Goal: Task Accomplishment & Management: Manage account settings

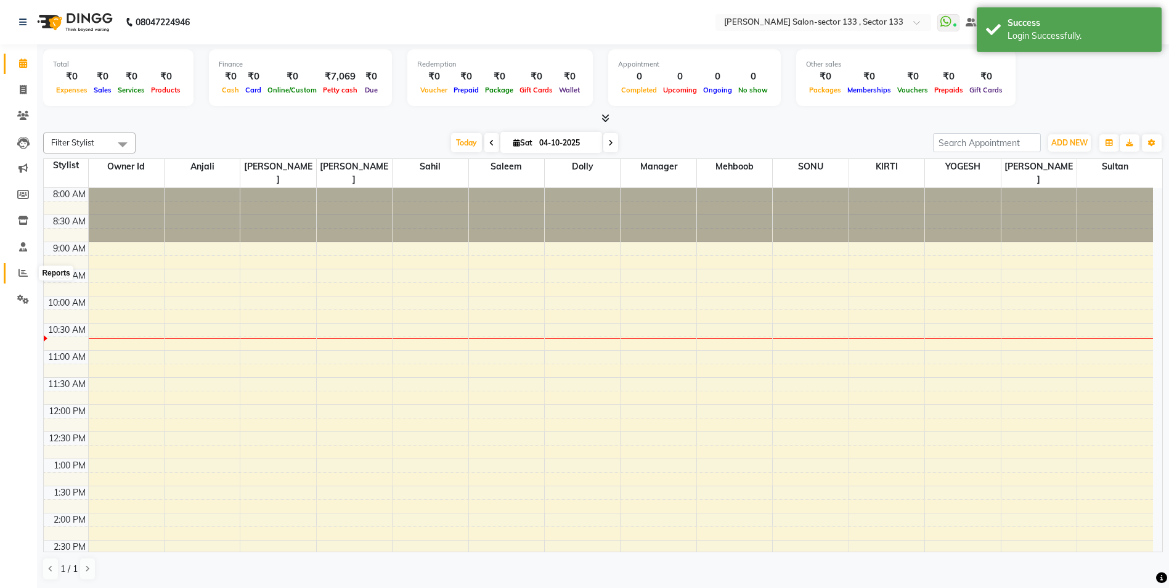
click at [17, 269] on span at bounding box center [23, 273] width 22 height 14
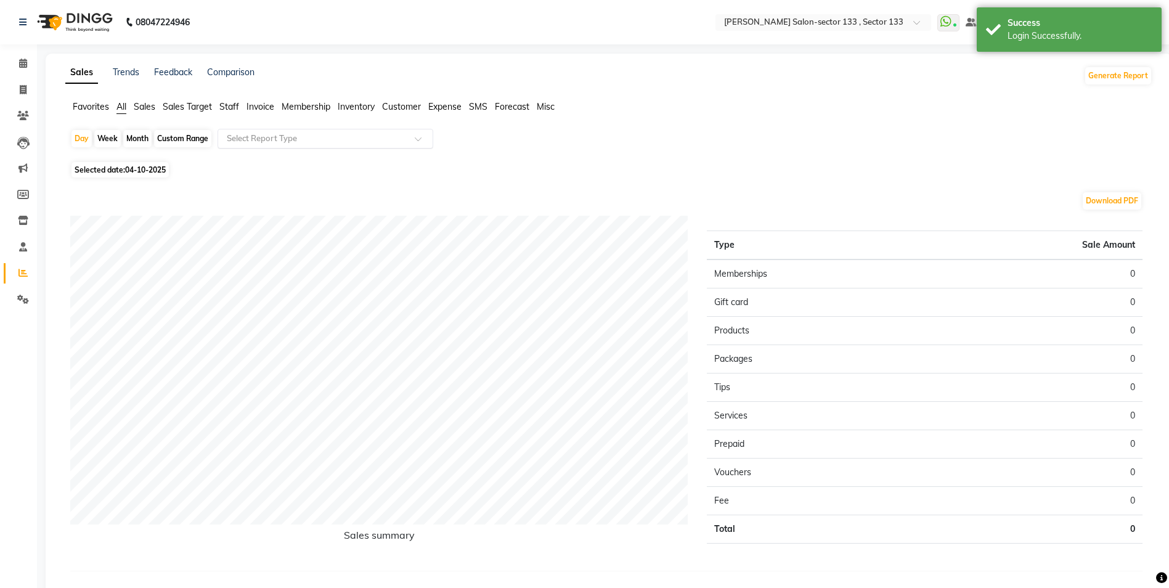
click at [271, 141] on input "text" at bounding box center [313, 139] width 178 height 12
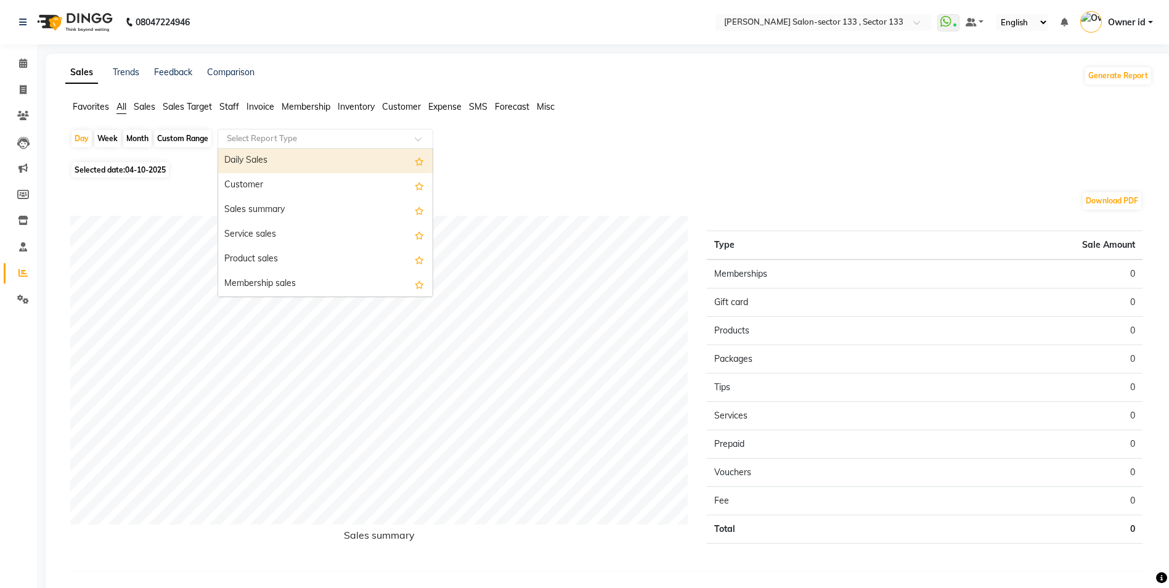
click at [342, 168] on div "Daily Sales" at bounding box center [325, 161] width 215 height 25
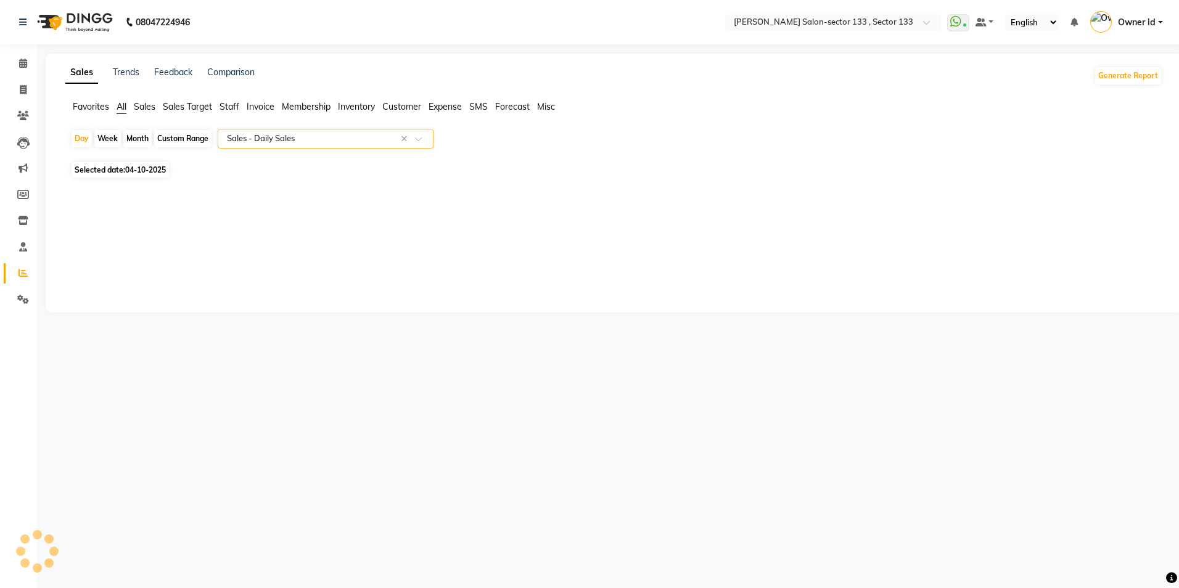
select select "full_report"
select select "csv"
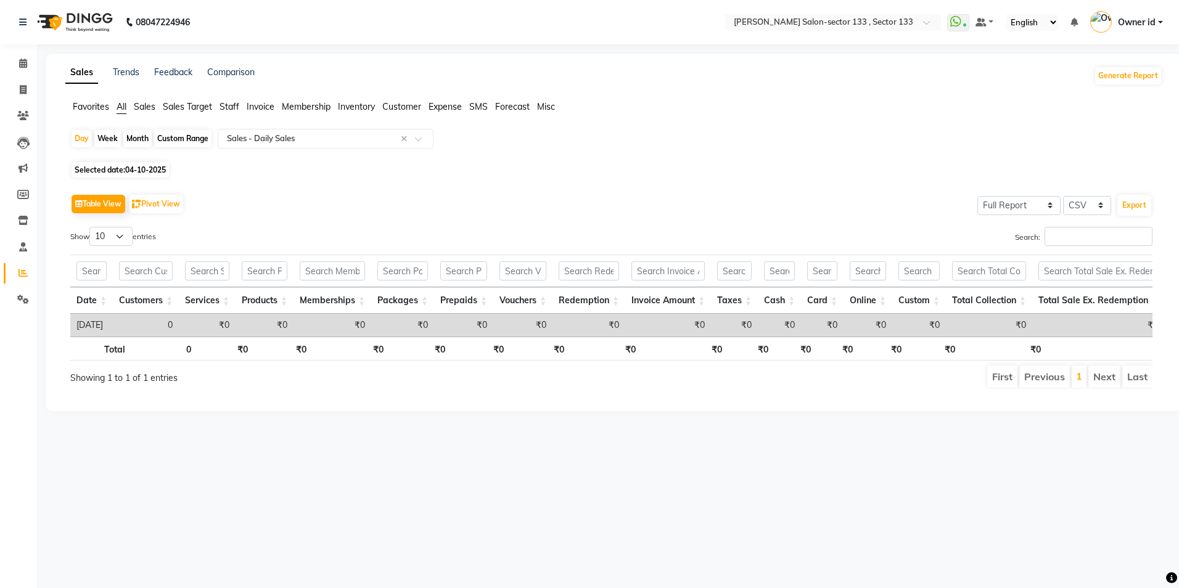
click at [191, 144] on div "Custom Range" at bounding box center [182, 138] width 57 height 17
select select "10"
select select "2025"
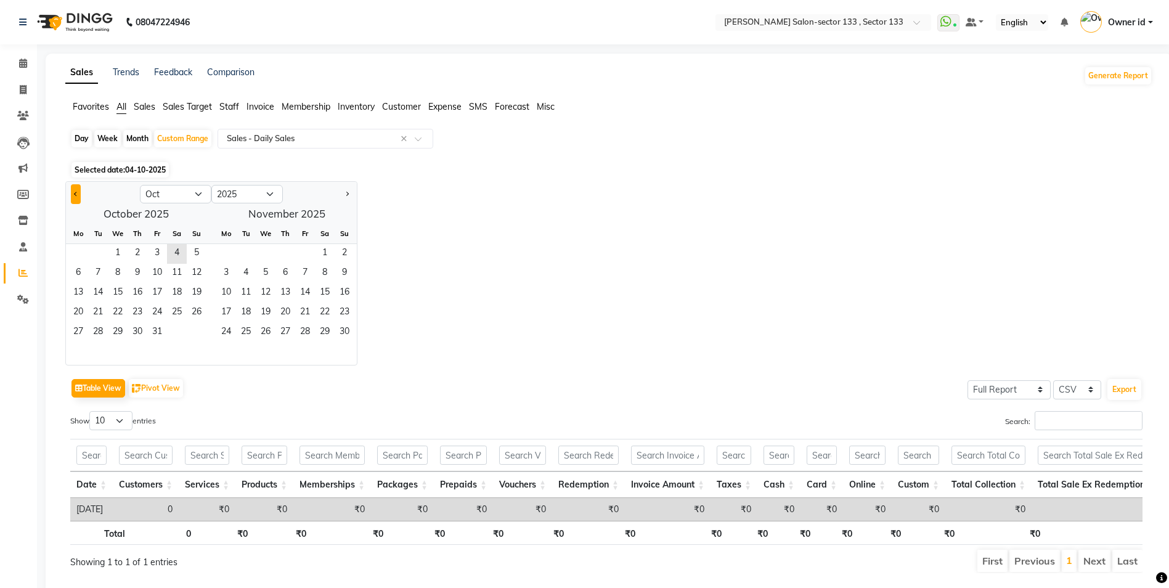
click at [81, 197] on button "Previous month" at bounding box center [76, 194] width 10 height 20
select select "9"
click at [82, 250] on span "1" at bounding box center [78, 254] width 20 height 20
click at [101, 333] on span "30" at bounding box center [98, 333] width 20 height 20
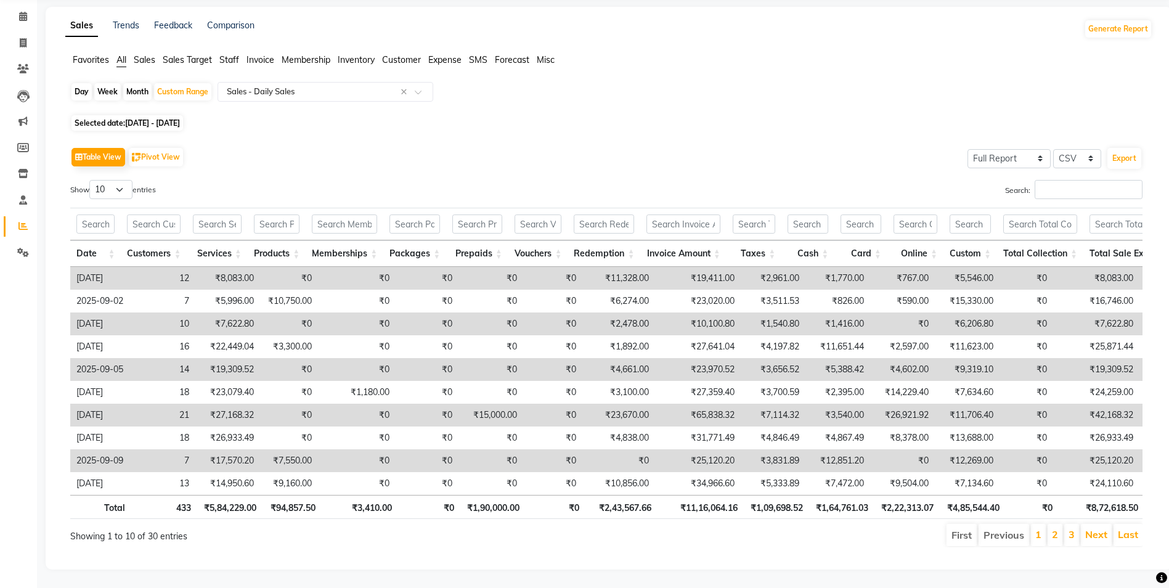
scroll to position [65, 0]
click at [324, 86] on input "text" at bounding box center [313, 92] width 178 height 12
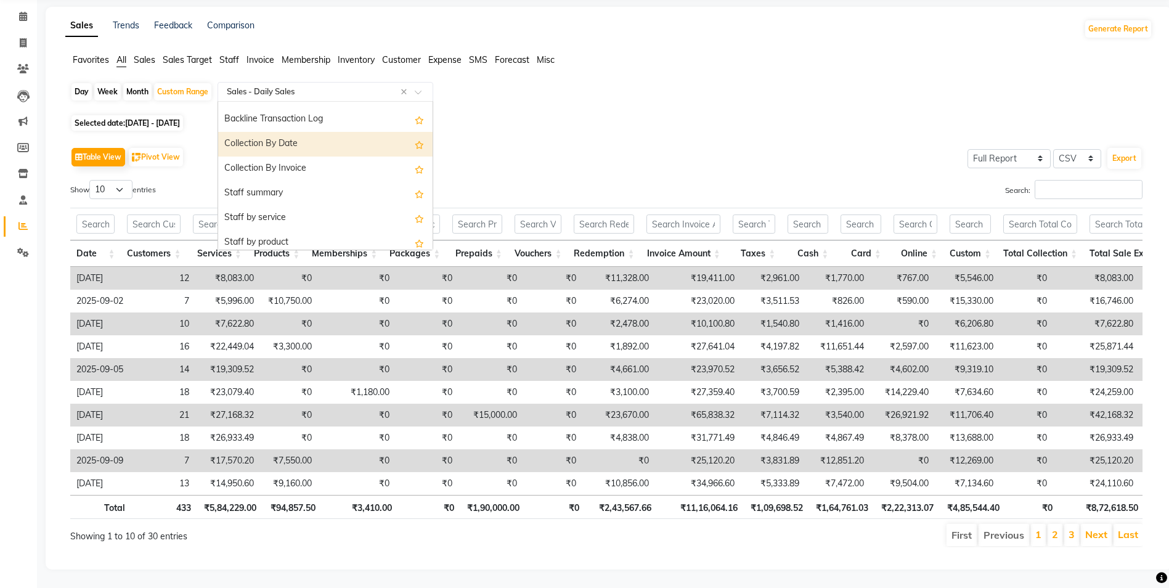
scroll to position [493, 0]
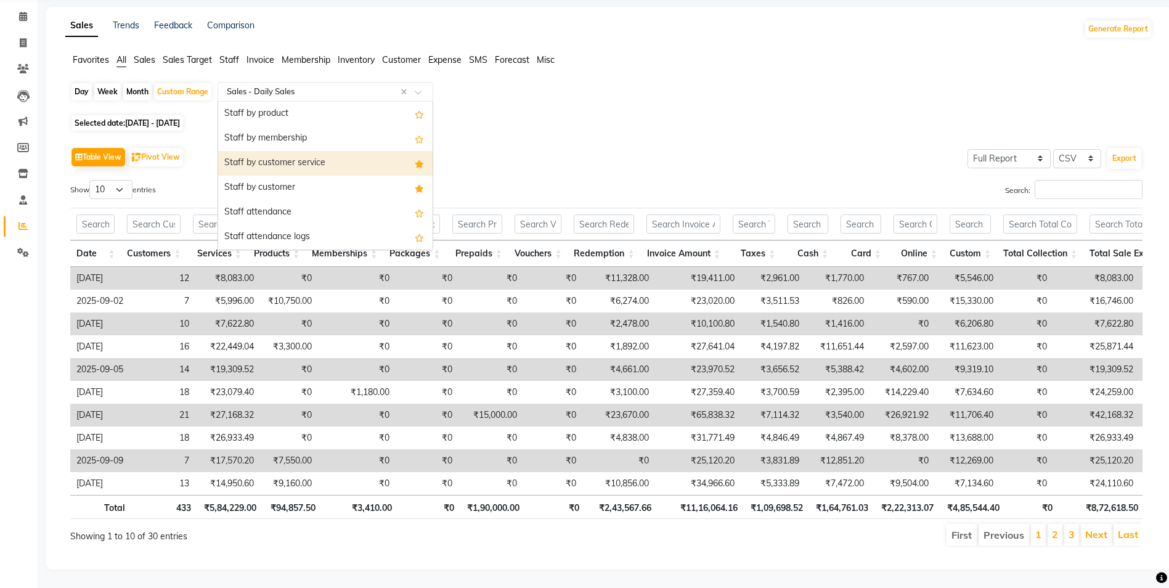
click at [331, 151] on div "Staff by customer service" at bounding box center [325, 163] width 215 height 25
click at [331, 144] on div "Table View Pivot View Select Full Report Filtered Report Select CSV PDF Export" at bounding box center [606, 157] width 1073 height 26
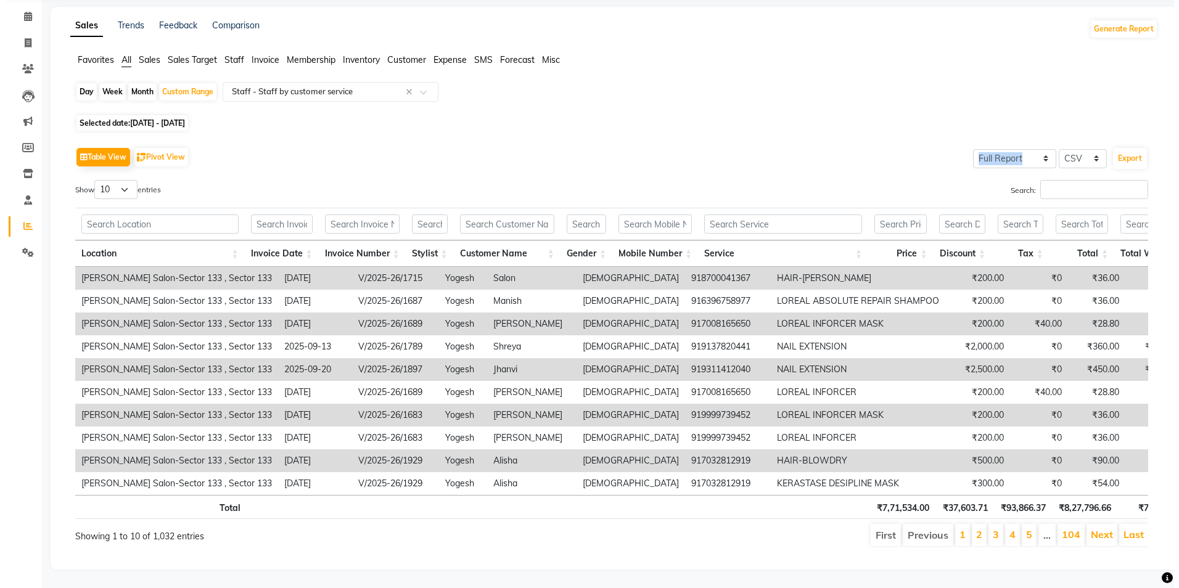
scroll to position [0, 0]
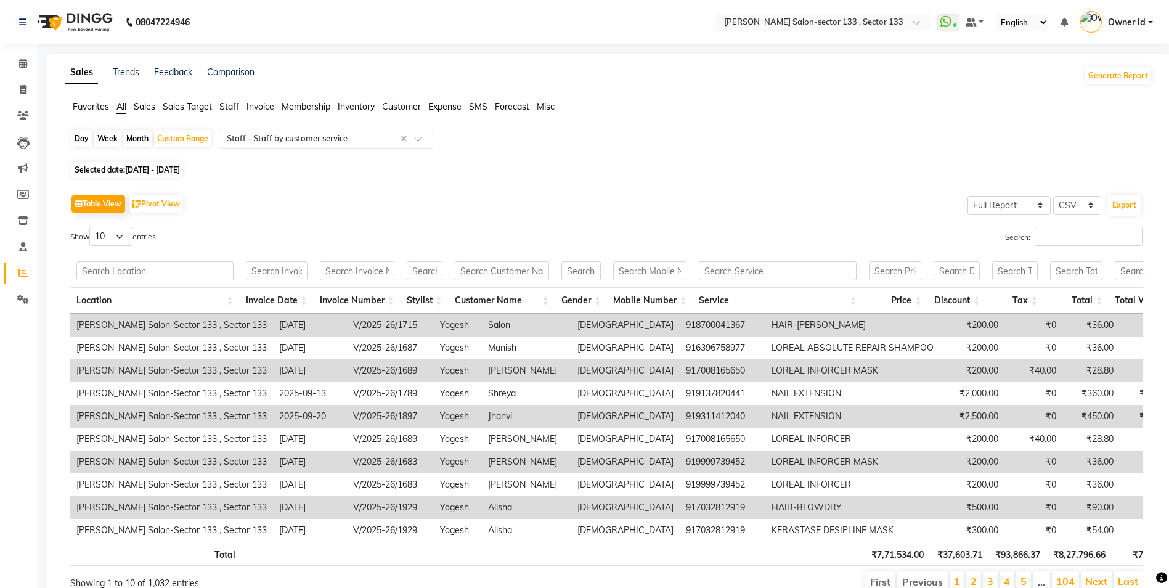
click at [137, 139] on div "Month" at bounding box center [137, 138] width 28 height 17
select select "9"
select select "2025"
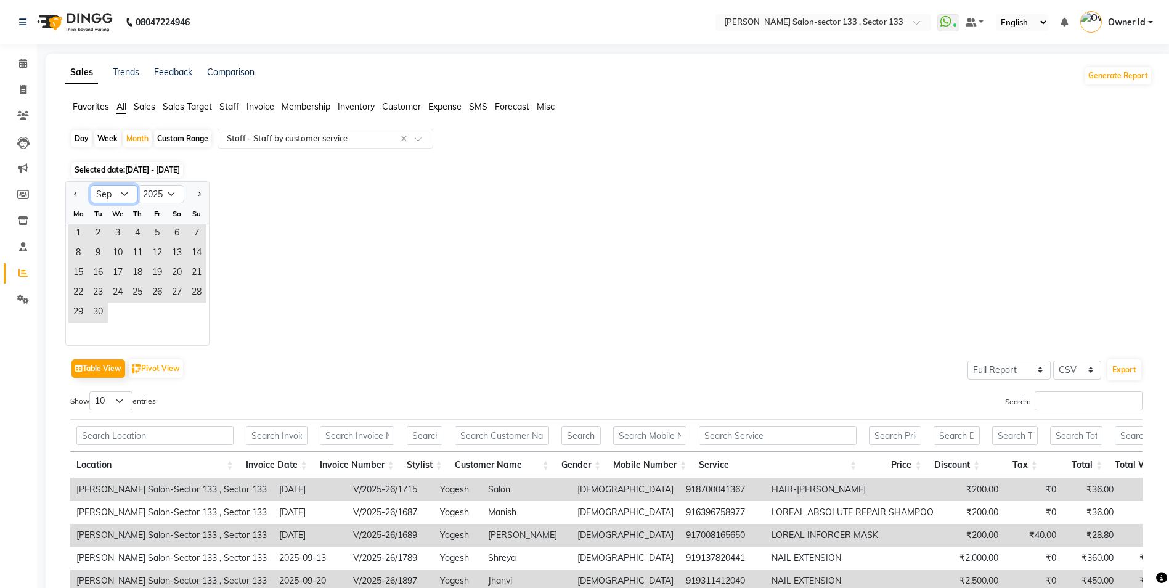
click at [121, 195] on select "Jan Feb Mar Apr May Jun [DATE] Aug Sep Oct Nov Dec" at bounding box center [114, 194] width 47 height 18
click at [91, 185] on select "Jan Feb Mar Apr May Jun [DATE] Aug Sep Oct Nov Dec" at bounding box center [114, 194] width 47 height 18
click at [338, 284] on div "Jan Feb Mar Apr May Jun [DATE] Aug Sep Oct Nov [DATE] 2016 2017 2018 2019 2020 …" at bounding box center [608, 263] width 1087 height 165
click at [298, 289] on div "Jan Feb Mar Apr May Jun [DATE] Aug Sep Oct Nov [DATE] 2016 2017 2018 2019 2020 …" at bounding box center [608, 263] width 1087 height 165
click at [80, 233] on span "1" at bounding box center [78, 234] width 20 height 20
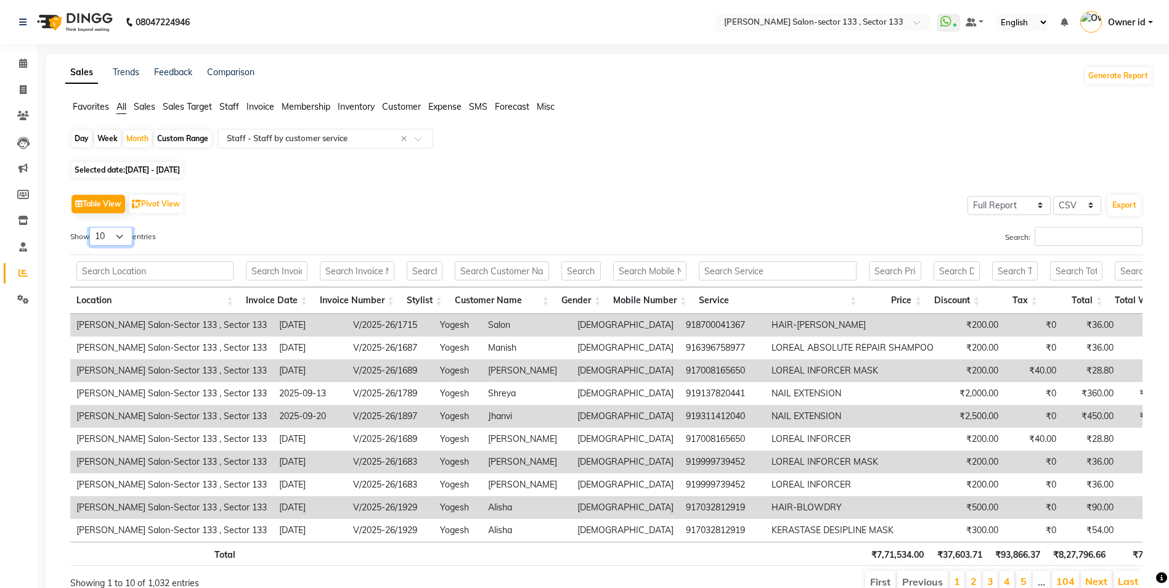
click at [115, 233] on select "10 25 50 100" at bounding box center [110, 236] width 43 height 19
select select "100"
click at [91, 227] on select "10 25 50 100" at bounding box center [110, 236] width 43 height 19
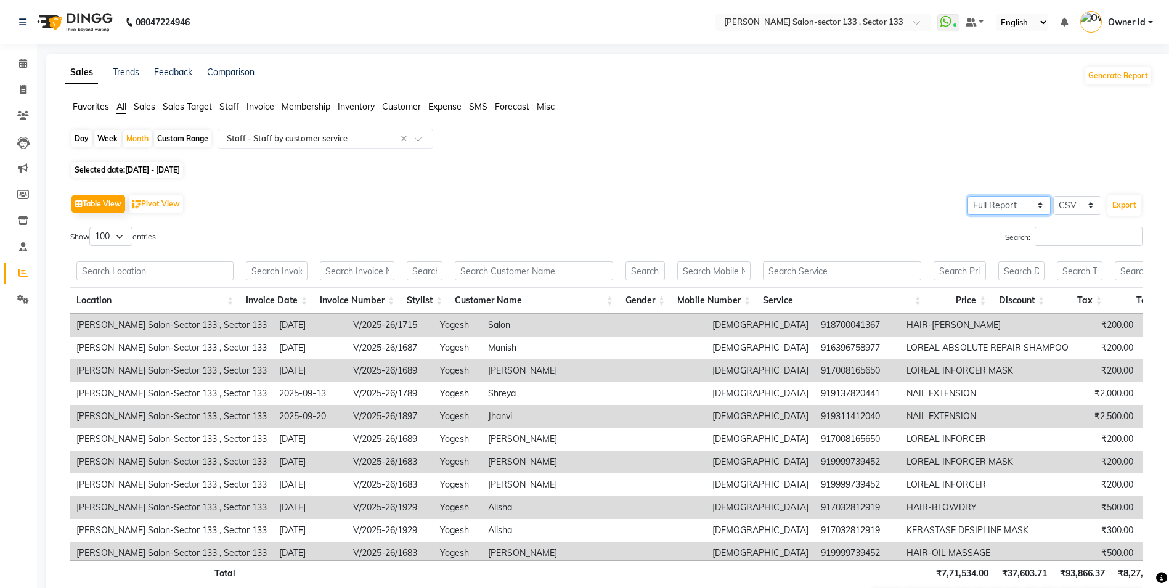
click at [1021, 202] on select "Select Full Report Filtered Report" at bounding box center [1009, 205] width 83 height 19
click at [968, 196] on select "Select Full Report Filtered Report" at bounding box center [1009, 205] width 83 height 19
click at [1129, 208] on button "Export" at bounding box center [1125, 205] width 34 height 21
click at [30, 92] on span at bounding box center [23, 90] width 22 height 14
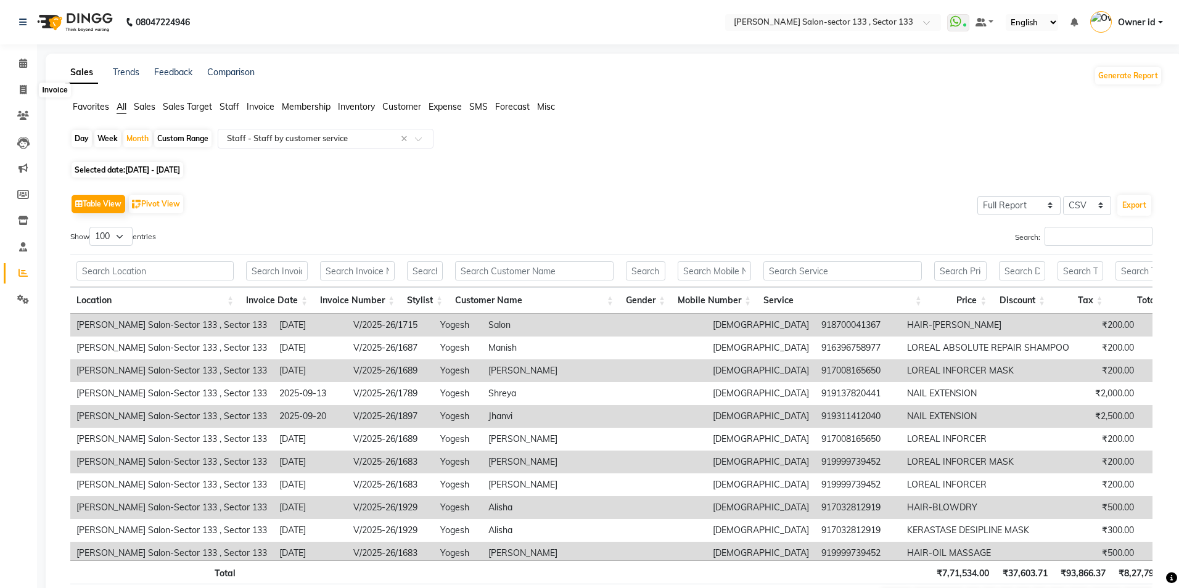
select select "8302"
select select "service"
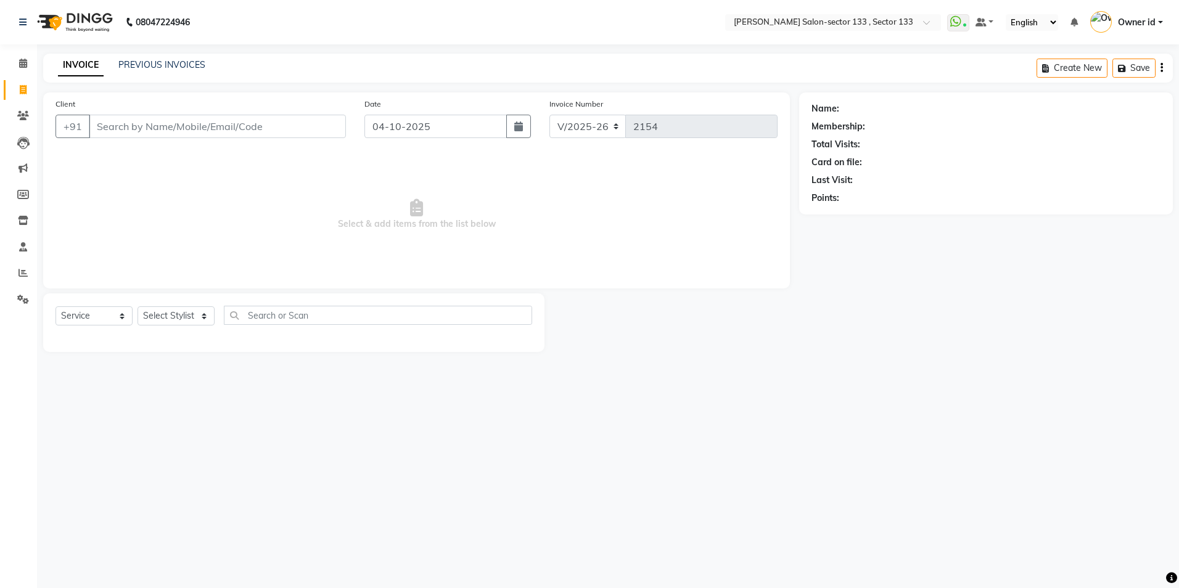
click at [179, 126] on input "Client" at bounding box center [217, 126] width 257 height 23
type input "9871486192"
click at [320, 133] on button "Add Client" at bounding box center [313, 126] width 63 height 23
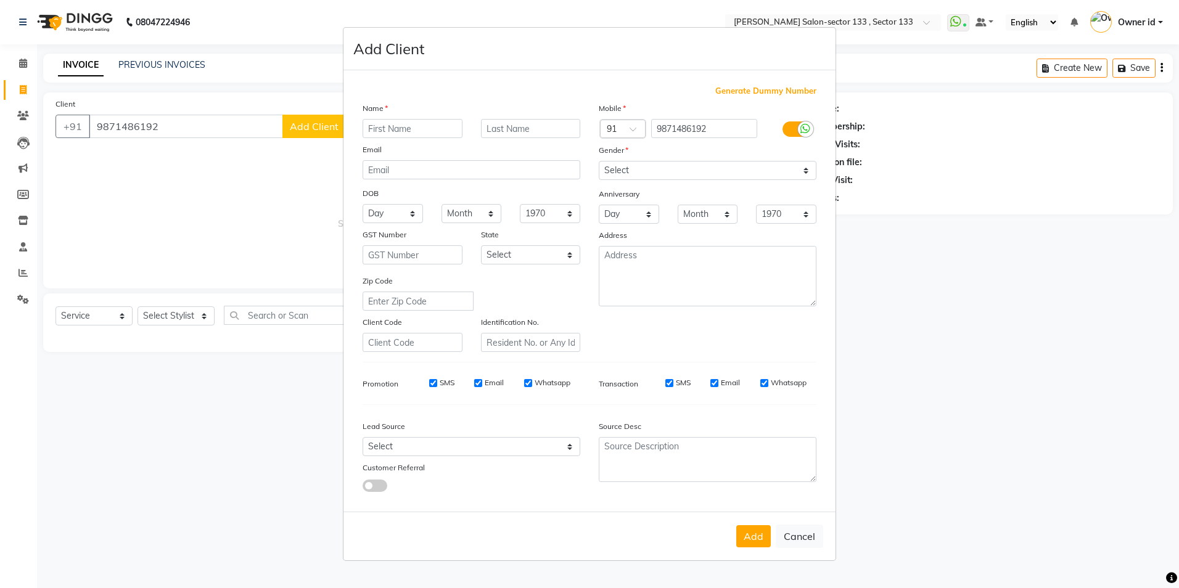
click at [443, 127] on input "text" at bounding box center [412, 128] width 100 height 19
type input "Shikha"
click at [661, 169] on select "Select [DEMOGRAPHIC_DATA] [DEMOGRAPHIC_DATA] Other Prefer Not To Say" at bounding box center [708, 170] width 218 height 19
select select "[DEMOGRAPHIC_DATA]"
click at [599, 161] on select "Select [DEMOGRAPHIC_DATA] [DEMOGRAPHIC_DATA] Other Prefer Not To Say" at bounding box center [708, 170] width 218 height 19
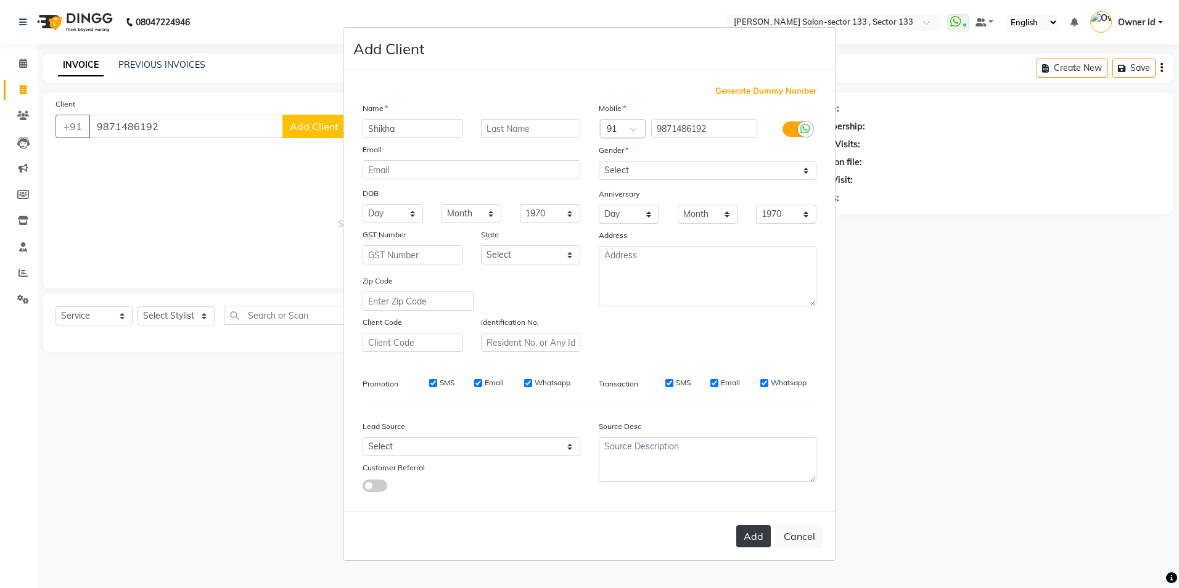
click at [753, 539] on button "Add" at bounding box center [753, 536] width 35 height 22
select select
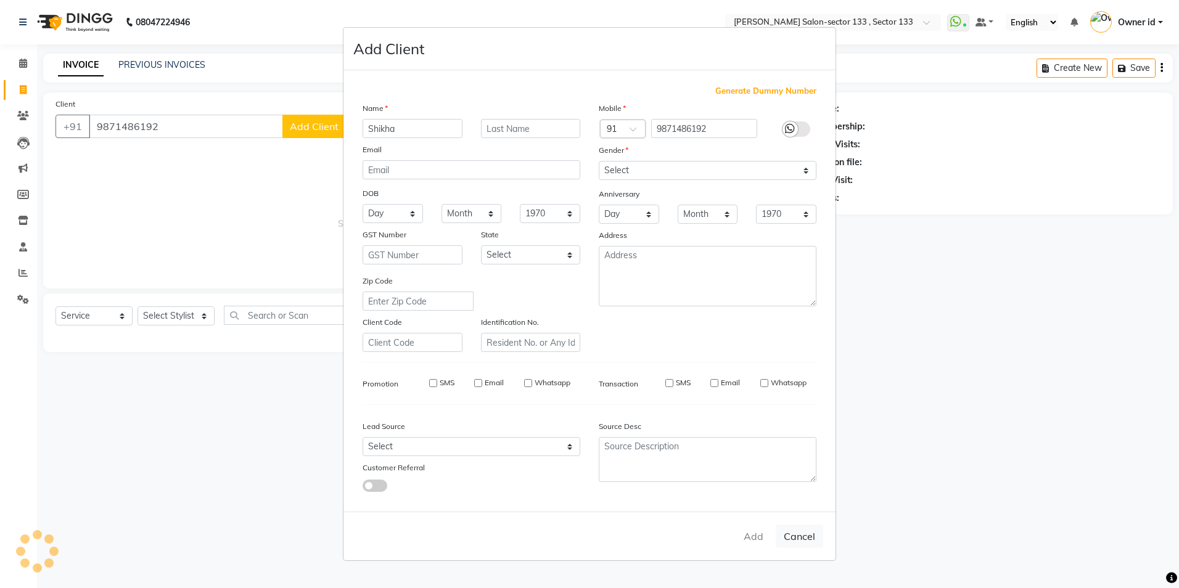
select select
checkbox input "false"
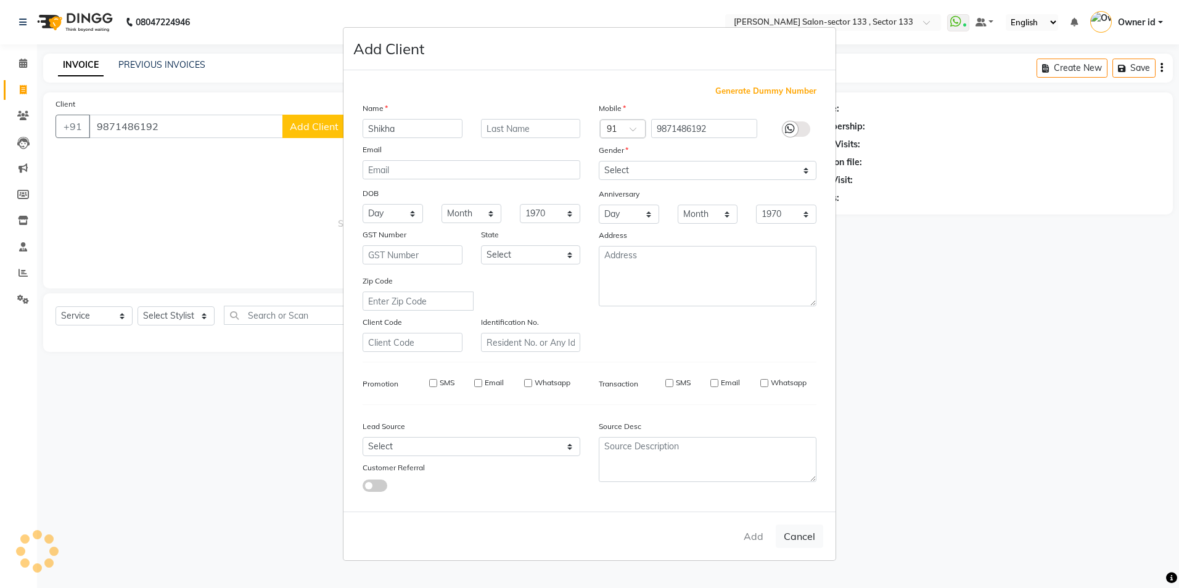
checkbox input "false"
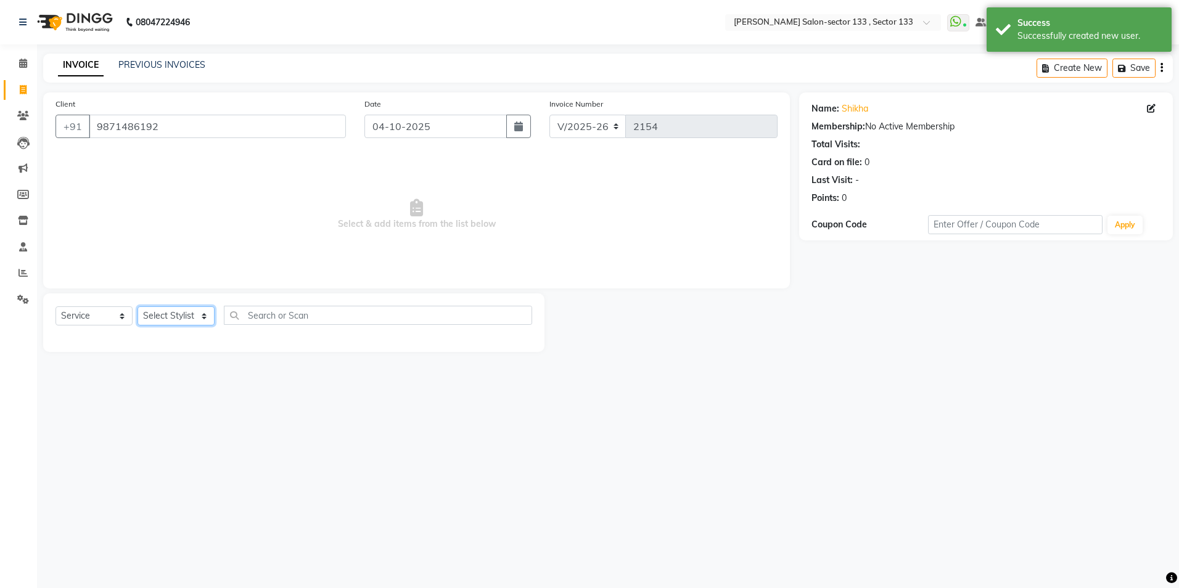
click at [187, 319] on select "Select Stylist [PERSON_NAME] [PERSON_NAME] [PERSON_NAME] Manager Mehboob Owner …" at bounding box center [175, 315] width 77 height 19
select select "90932"
click at [137, 306] on select "Select Stylist [PERSON_NAME] [PERSON_NAME] [PERSON_NAME] Manager Mehboob Owner …" at bounding box center [175, 315] width 77 height 19
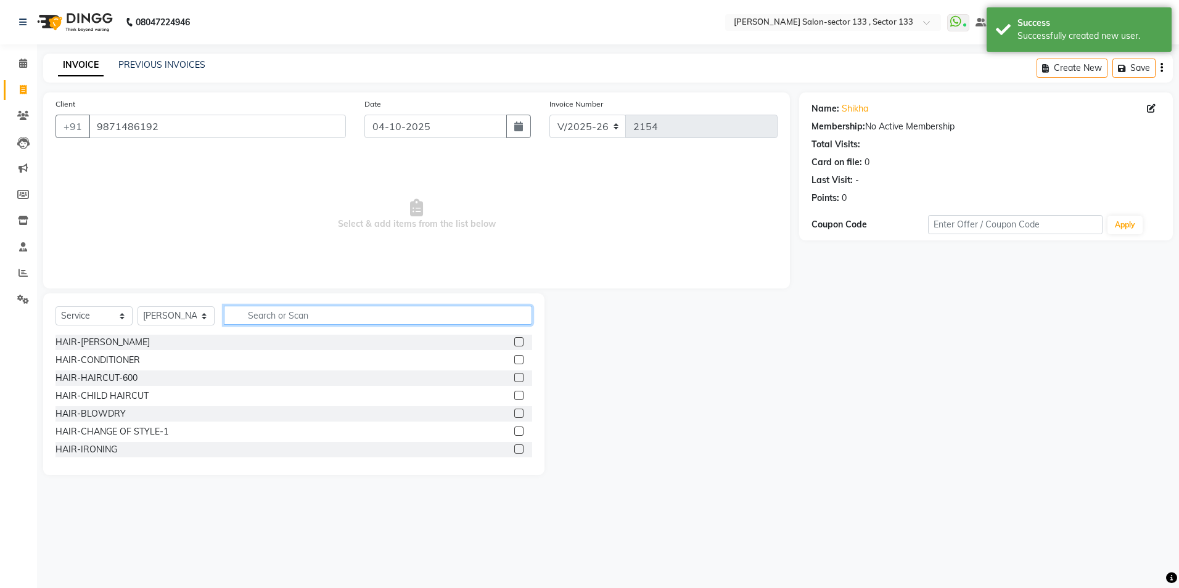
click at [290, 317] on input "text" at bounding box center [378, 315] width 308 height 19
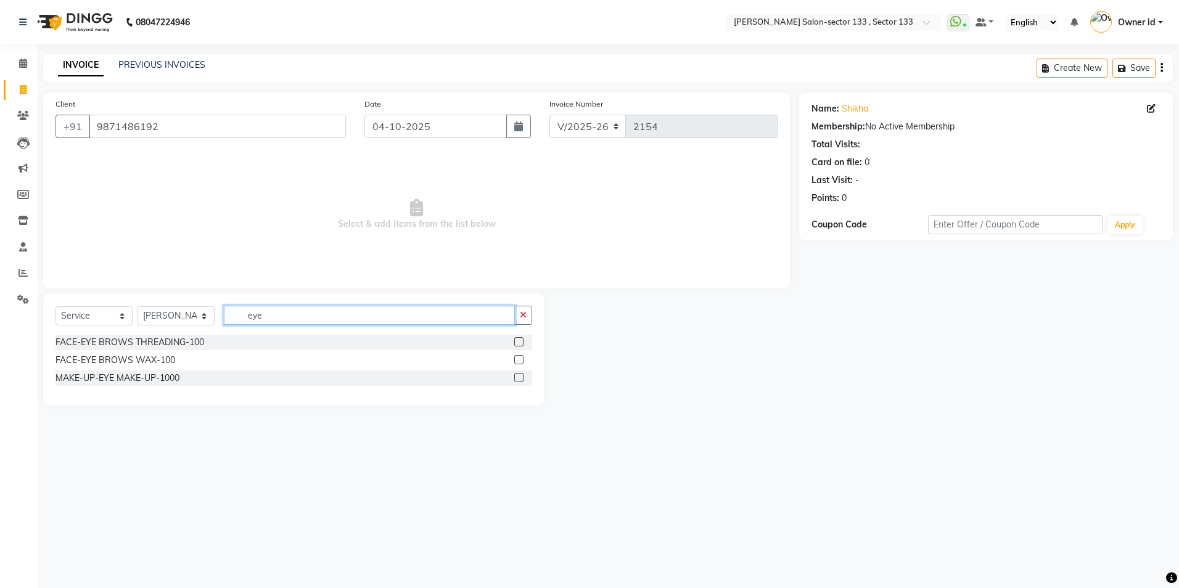
type input "eye"
click at [521, 341] on label at bounding box center [518, 341] width 9 height 9
click at [521, 341] on input "checkbox" at bounding box center [518, 342] width 8 height 8
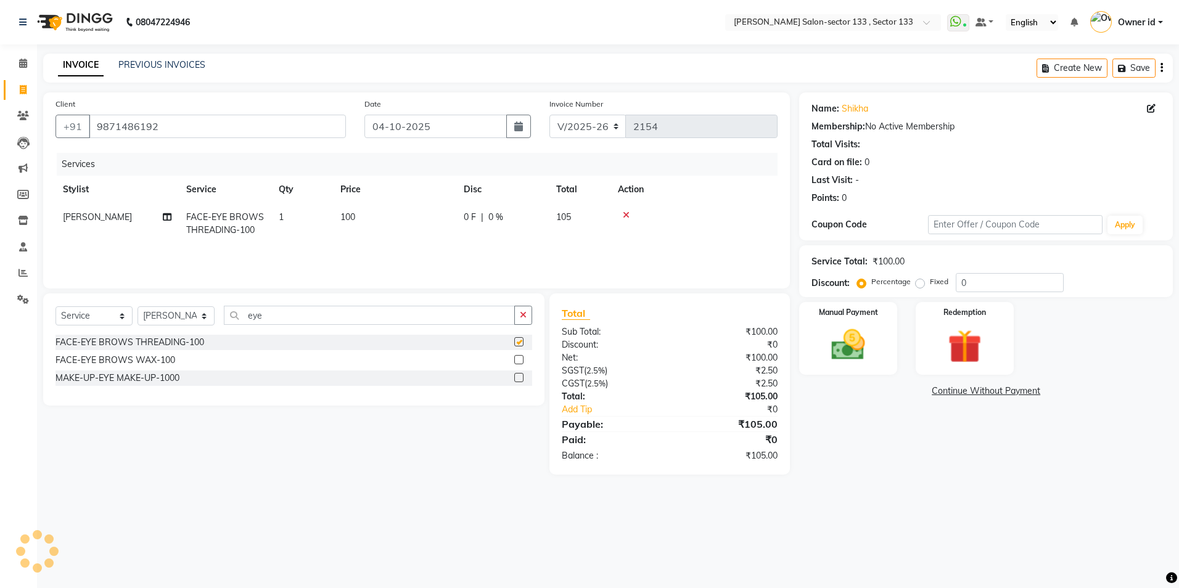
checkbox input "false"
click at [836, 361] on img at bounding box center [847, 345] width 57 height 41
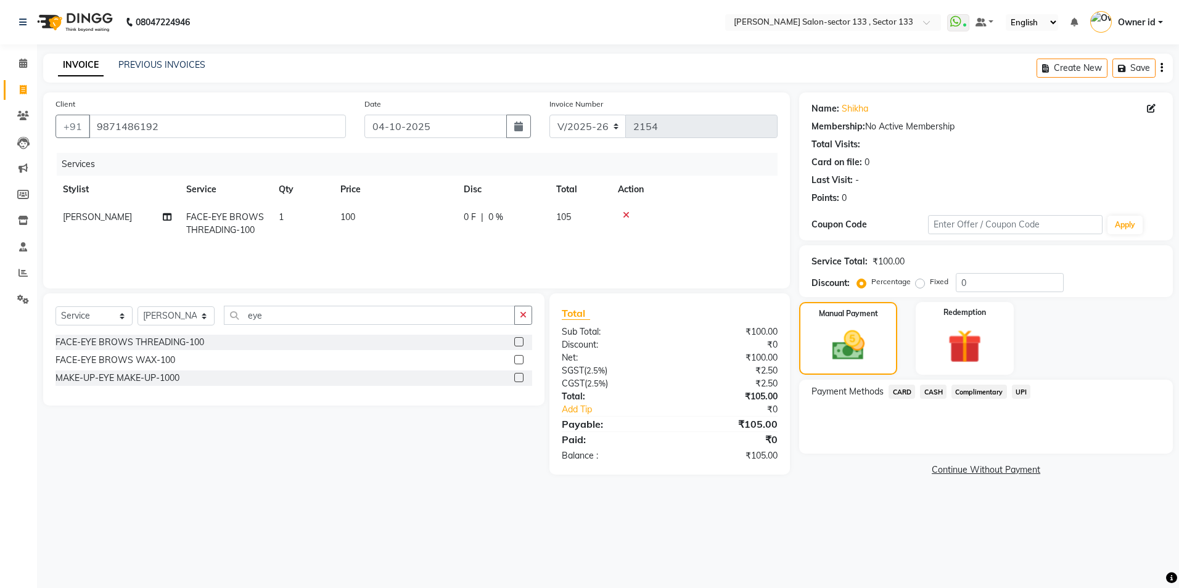
click at [1013, 391] on span "UPI" at bounding box center [1021, 392] width 19 height 14
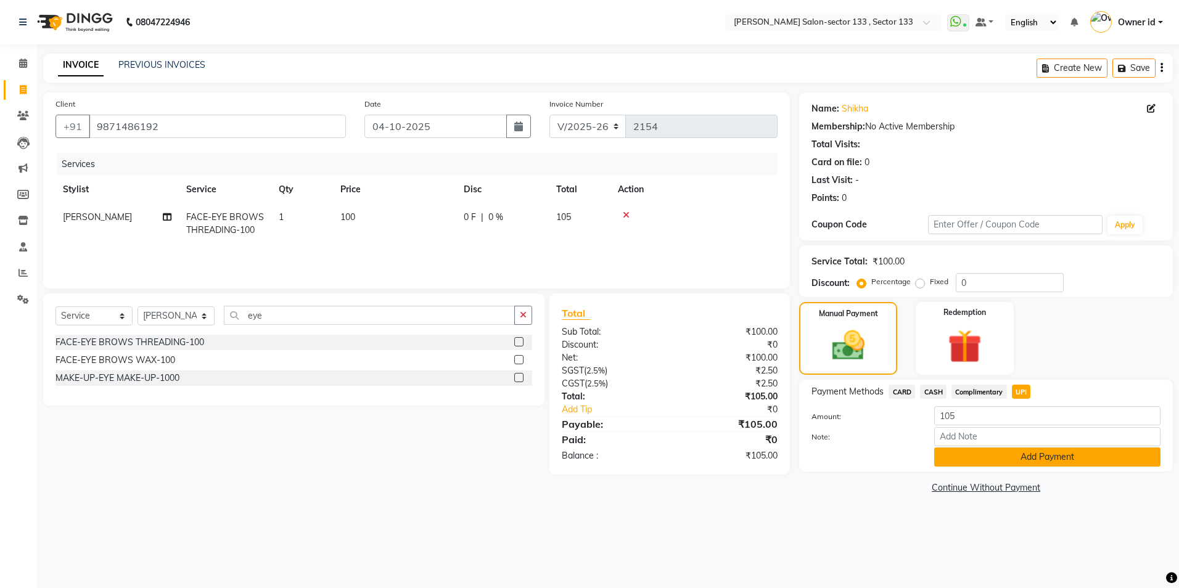
click at [1005, 463] on button "Add Payment" at bounding box center [1047, 457] width 226 height 19
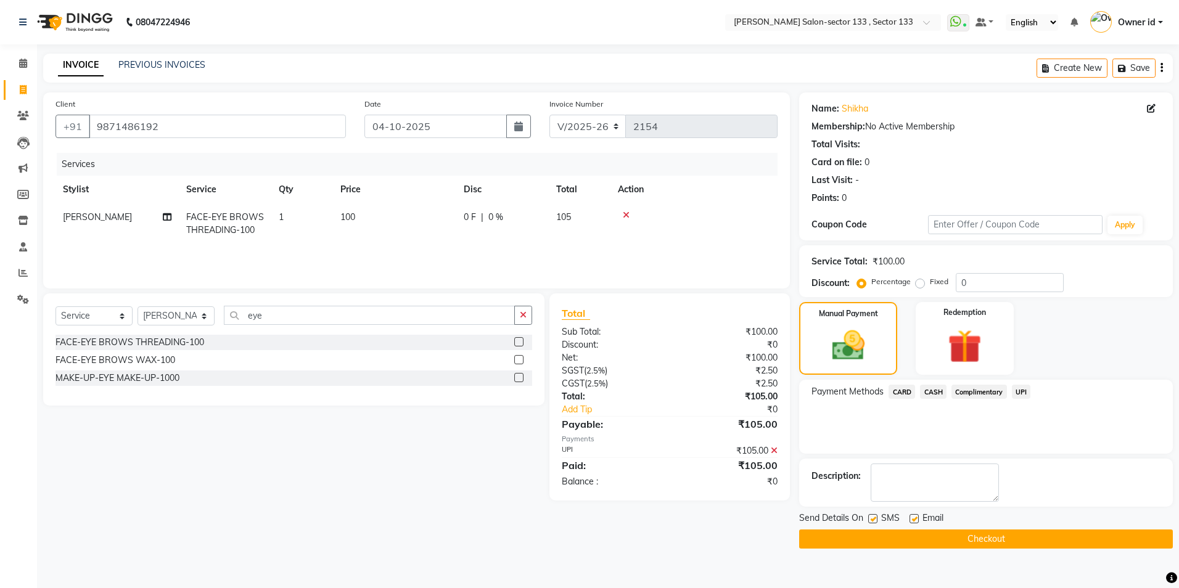
click at [1003, 539] on button "Checkout" at bounding box center [986, 539] width 374 height 19
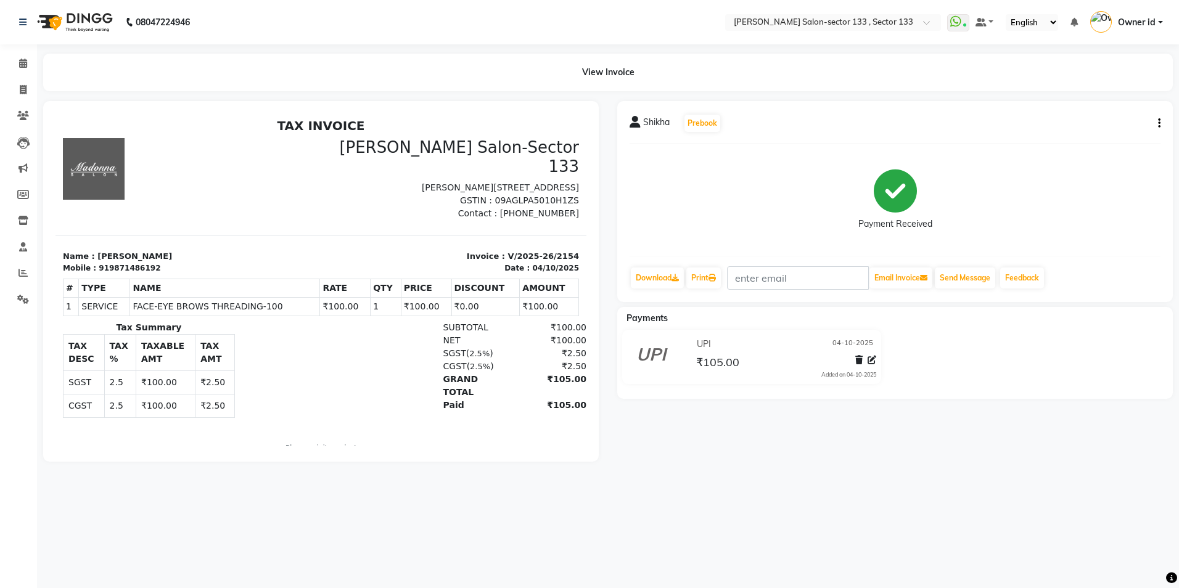
click at [1137, 23] on span "Owner id" at bounding box center [1137, 22] width 38 height 13
click at [1123, 80] on link "Sign out" at bounding box center [1099, 88] width 113 height 19
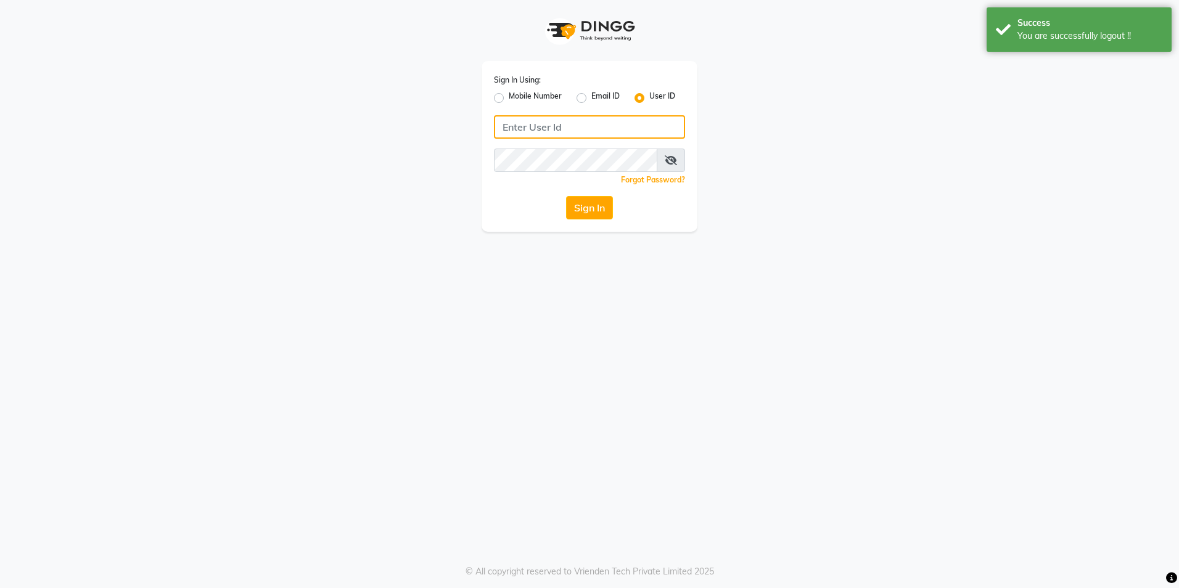
type input "9482903370"
click at [737, 169] on div "Sign In Using: Mobile Number Email ID User ID 9482903370 Remember me Forgot Pas…" at bounding box center [589, 116] width 703 height 232
click at [673, 176] on link "Forgot Password?" at bounding box center [653, 179] width 64 height 9
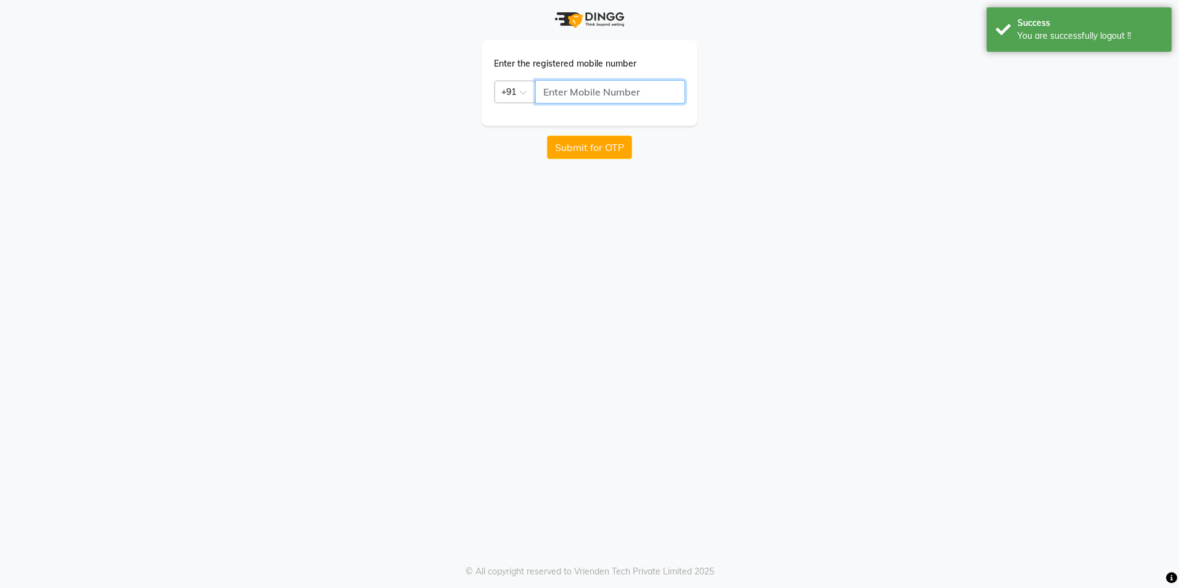
click at [587, 98] on input "text" at bounding box center [610, 91] width 150 height 23
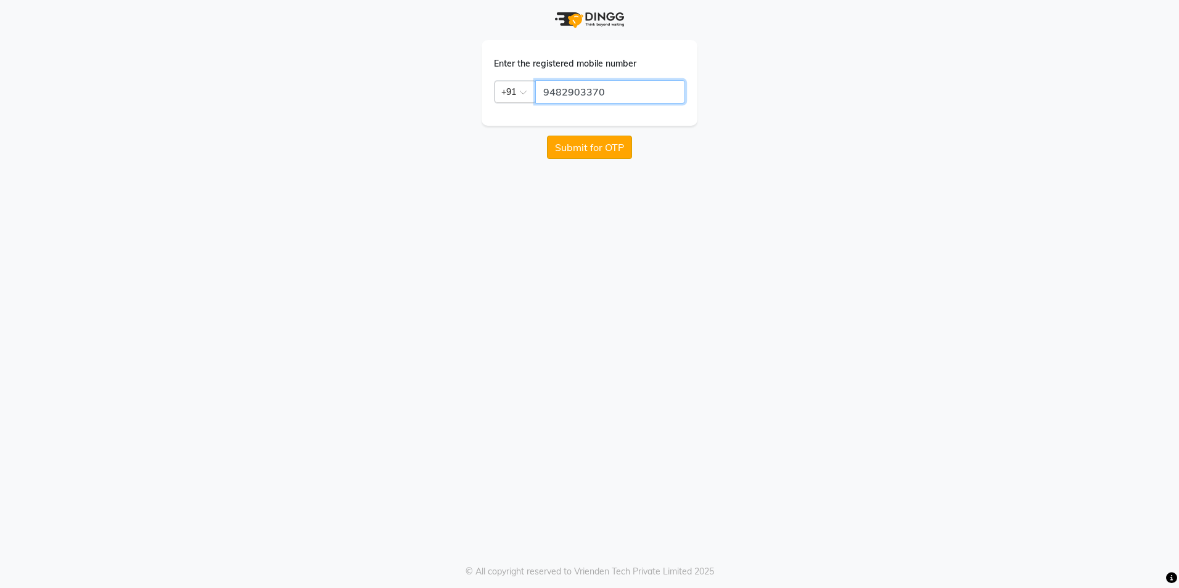
type input "9482903370"
click at [582, 145] on button "Submit for OTP" at bounding box center [589, 147] width 85 height 23
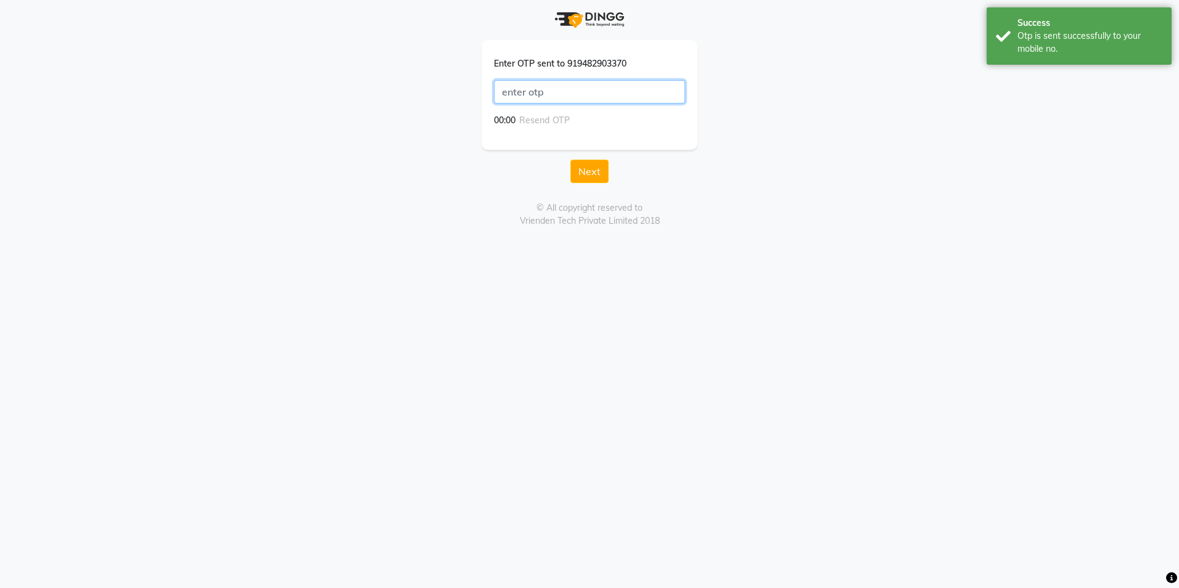
click at [589, 88] on input "text" at bounding box center [589, 91] width 191 height 23
type input "4594"
click at [589, 177] on button "Next" at bounding box center [589, 171] width 38 height 23
click at [590, 81] on div at bounding box center [589, 88] width 216 height 96
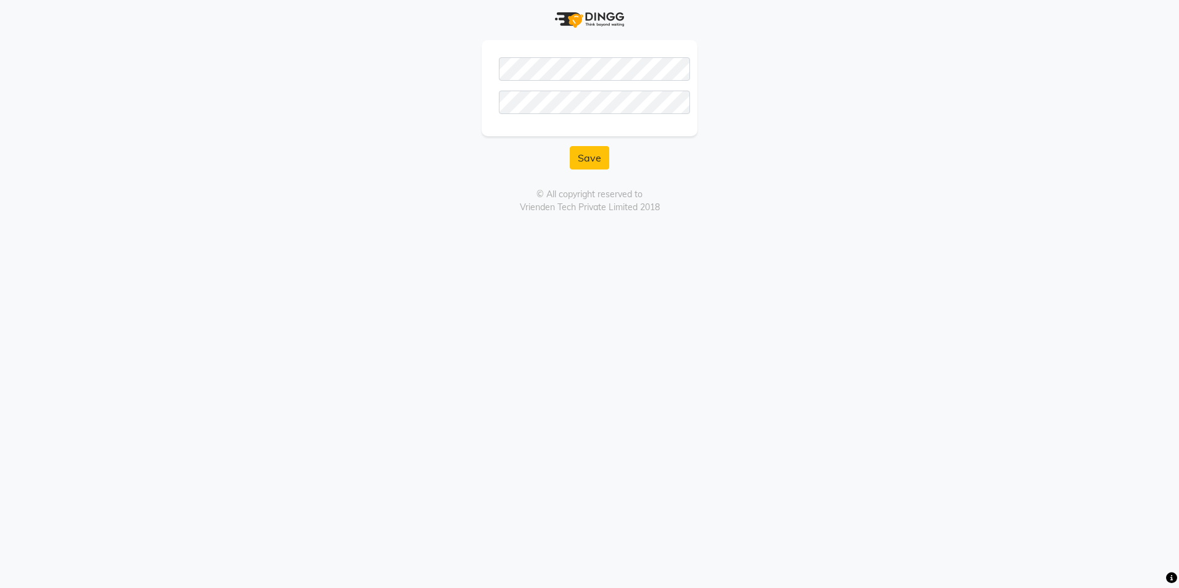
click at [468, 183] on div "Save © All copyright reserved to Vrienden Tech Private Limited 2018" at bounding box center [589, 107] width 703 height 214
click at [592, 168] on button "Save" at bounding box center [589, 157] width 39 height 23
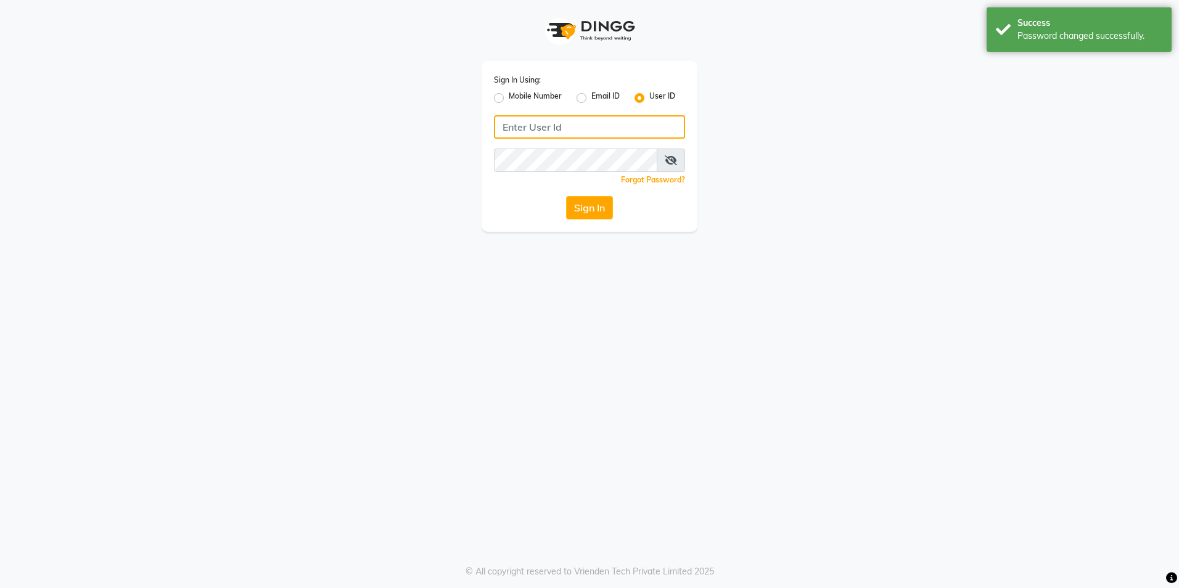
type input "9482903370"
